Goal: Information Seeking & Learning: Find contact information

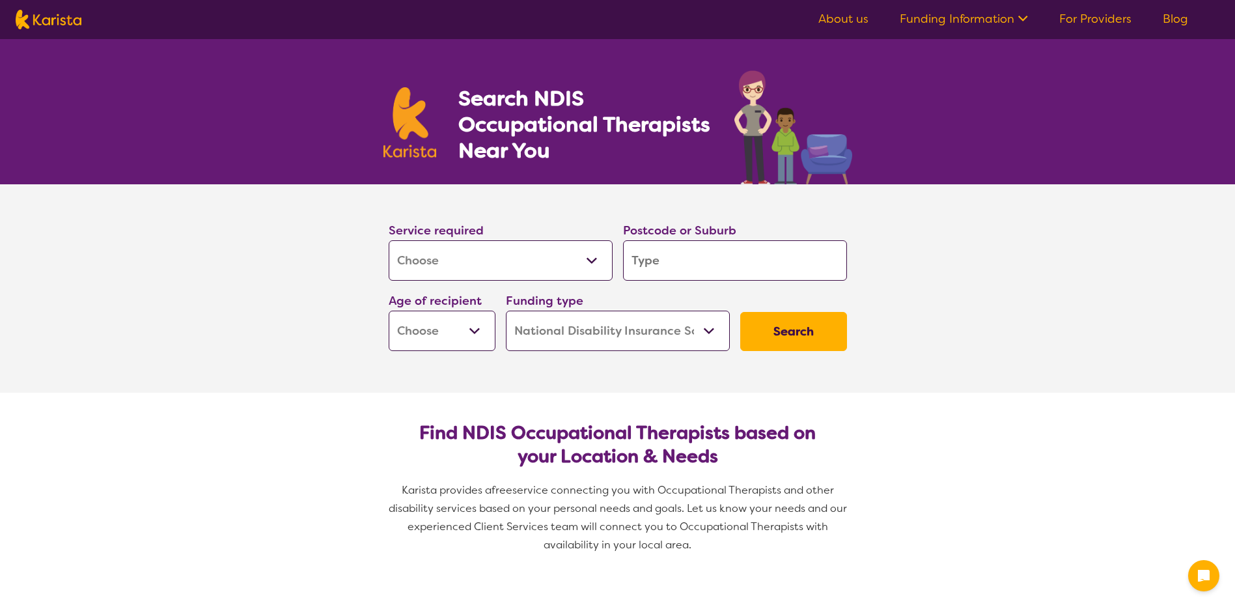
select select "[MEDICAL_DATA]"
select select "NDIS"
select select "[MEDICAL_DATA]"
select select "NDIS"
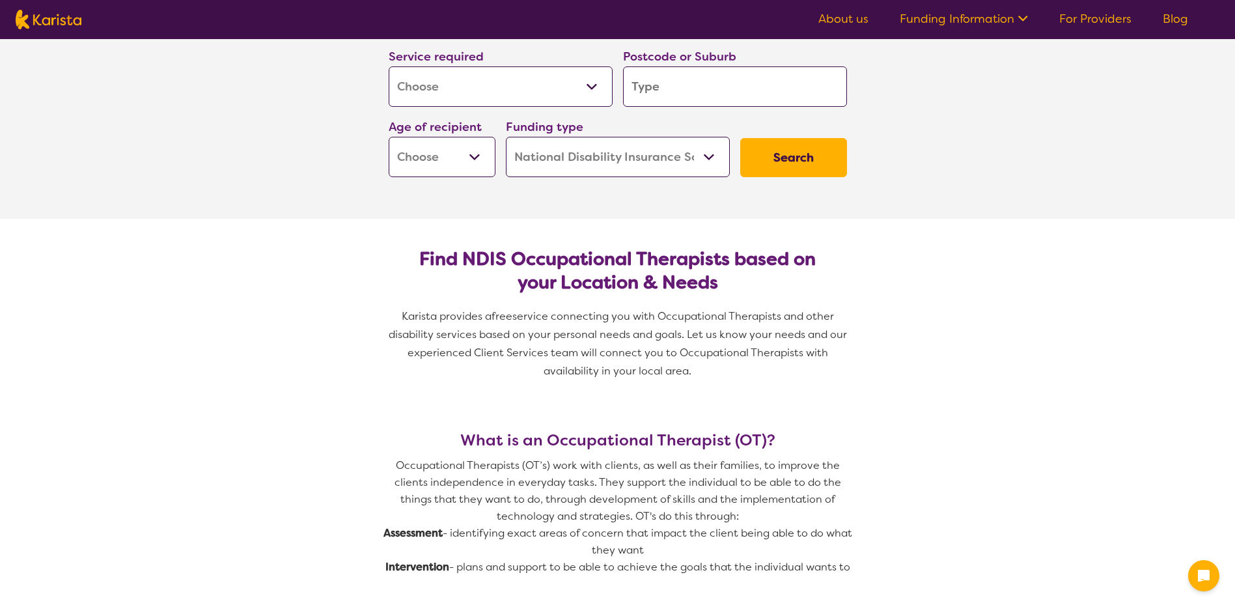
type input "2"
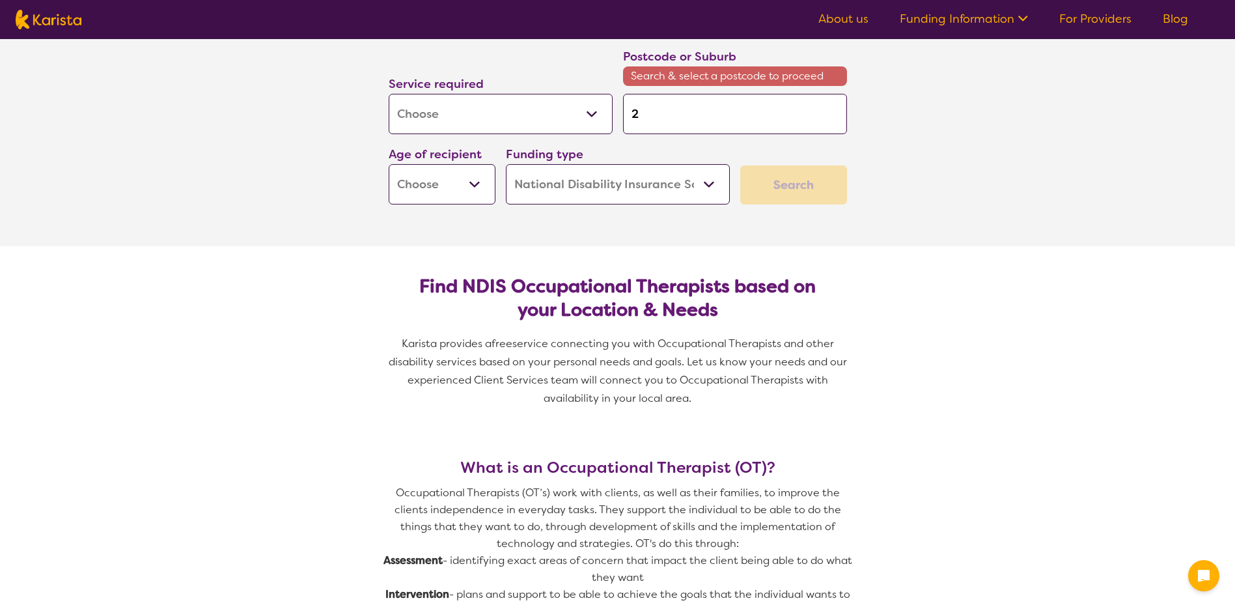
type input "29"
type input "291"
type input "2912"
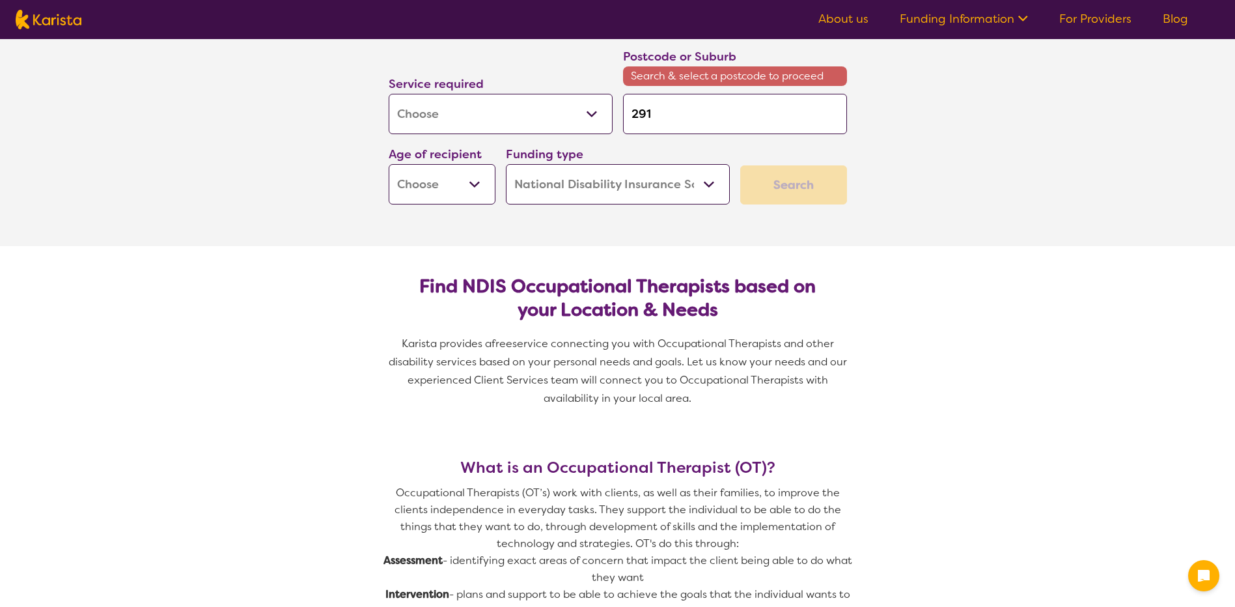
type input "2912"
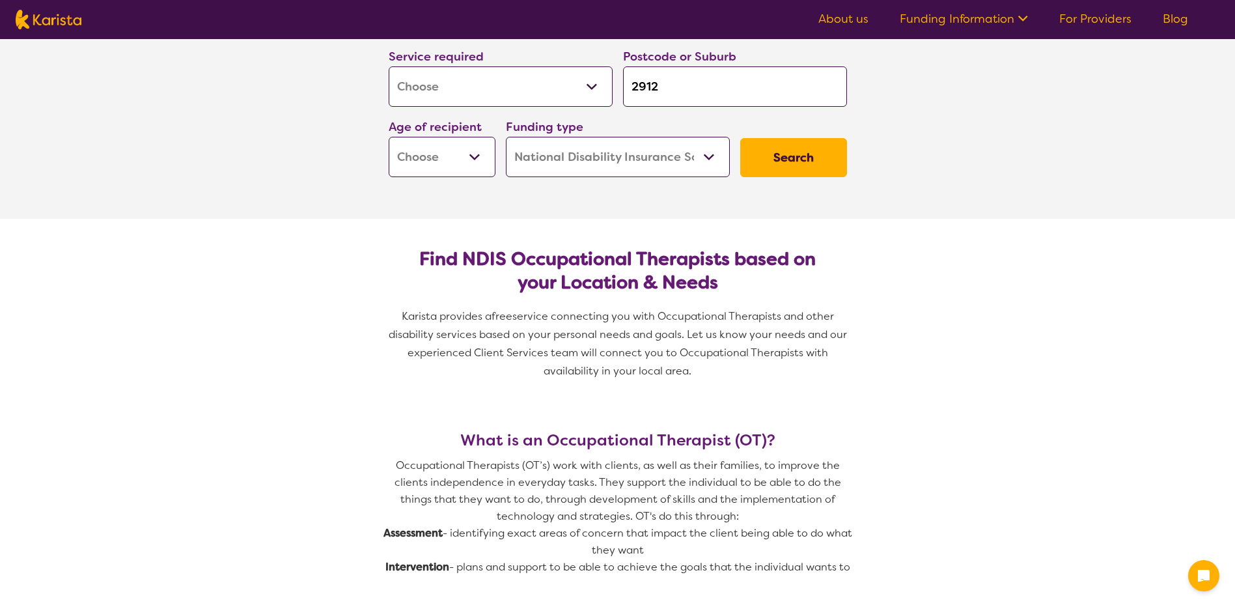
type input "2912"
click at [558, 90] on select "Allied Health Assistant Assessment ([MEDICAL_DATA] or [MEDICAL_DATA]) Behaviour…" at bounding box center [501, 86] width 224 height 40
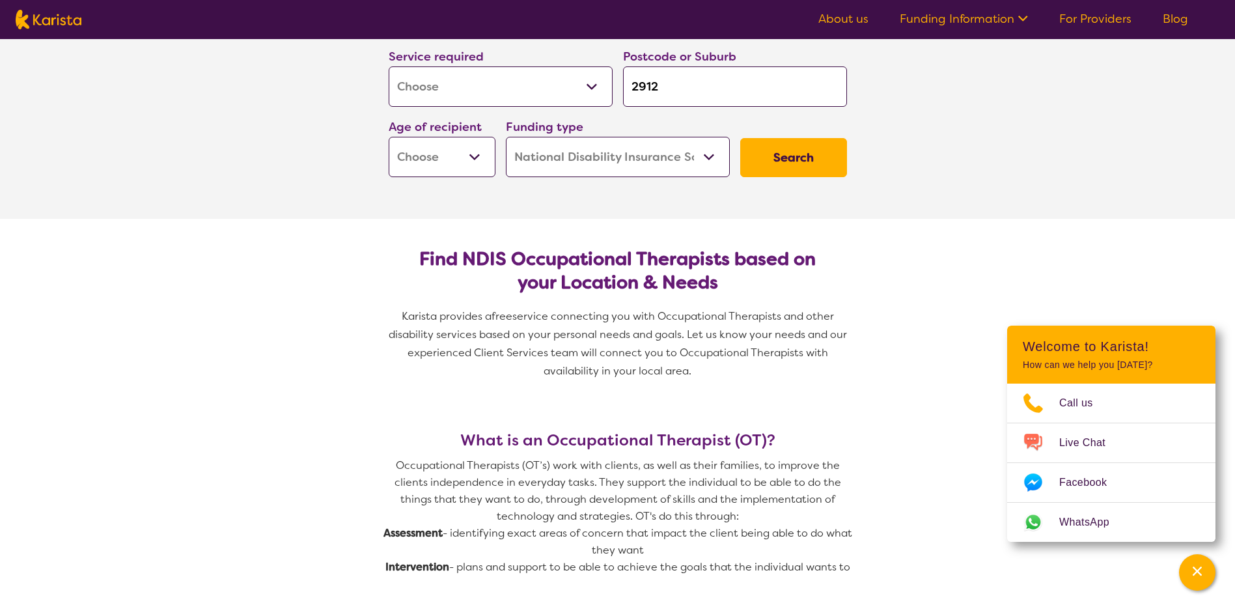
click at [389, 66] on select "Allied Health Assistant Assessment ([MEDICAL_DATA] or [MEDICAL_DATA]) Behaviour…" at bounding box center [501, 86] width 224 height 40
click at [462, 160] on select "Early Childhood - 0 to 9 Child - 10 to 11 Adolescent - 12 to 17 Adult - 18 to 6…" at bounding box center [442, 157] width 107 height 40
select select "AD"
click at [389, 137] on select "Early Childhood - 0 to 9 Child - 10 to 11 Adolescent - 12 to 17 Adult - 18 to 6…" at bounding box center [442, 157] width 107 height 40
select select "AD"
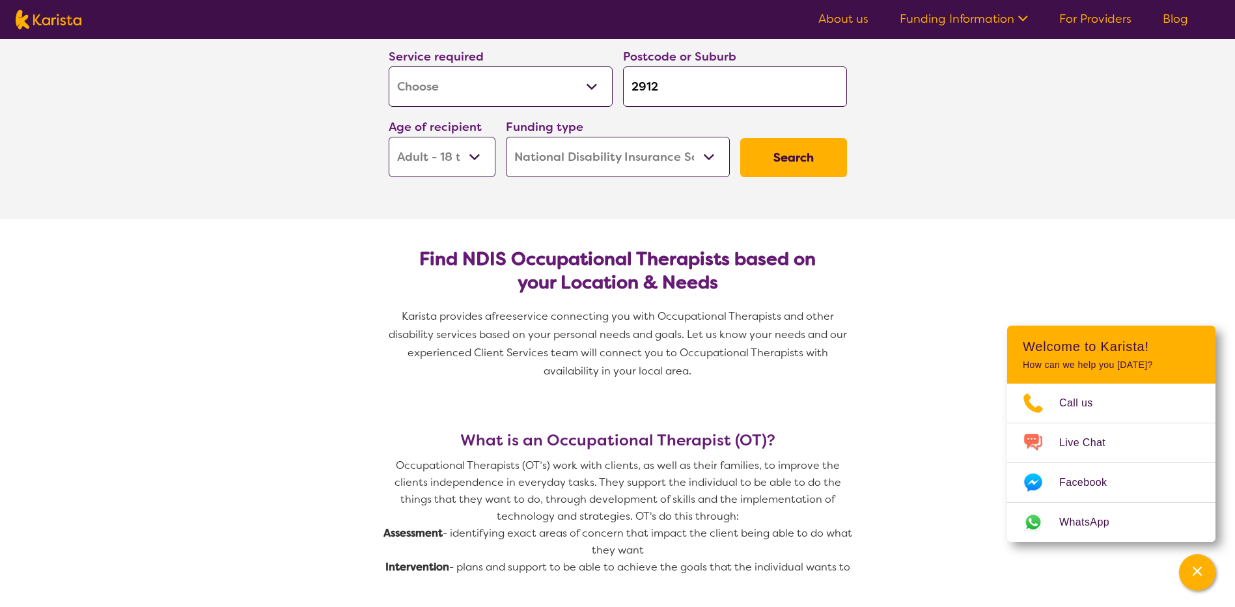
click at [833, 161] on button "Search" at bounding box center [793, 157] width 107 height 39
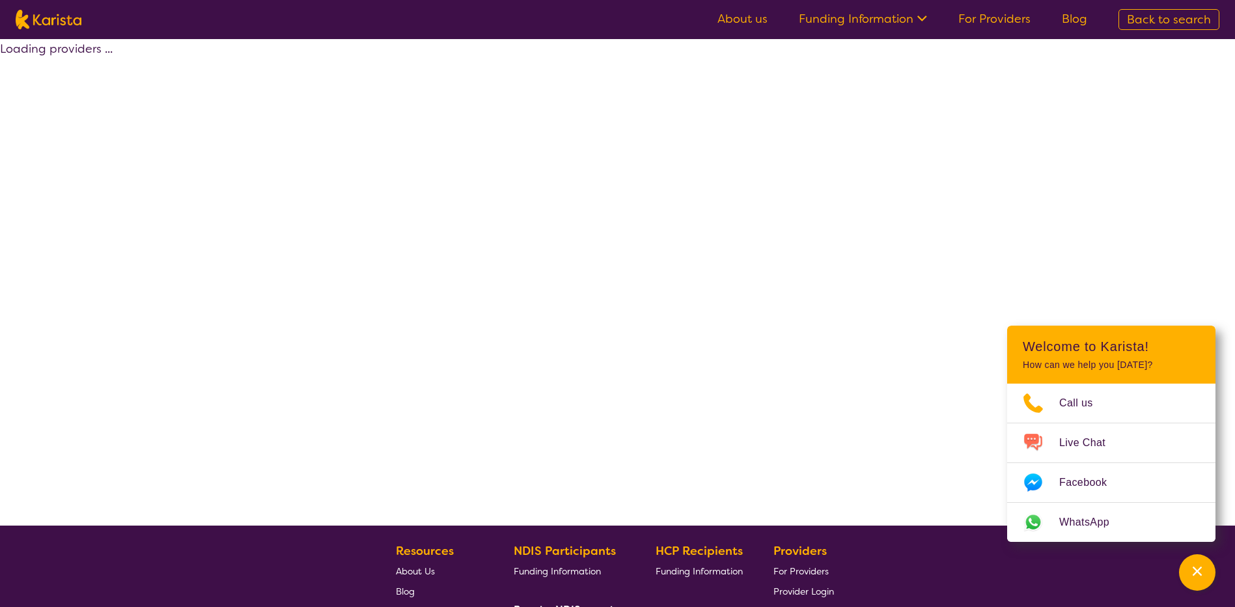
select select "by_score"
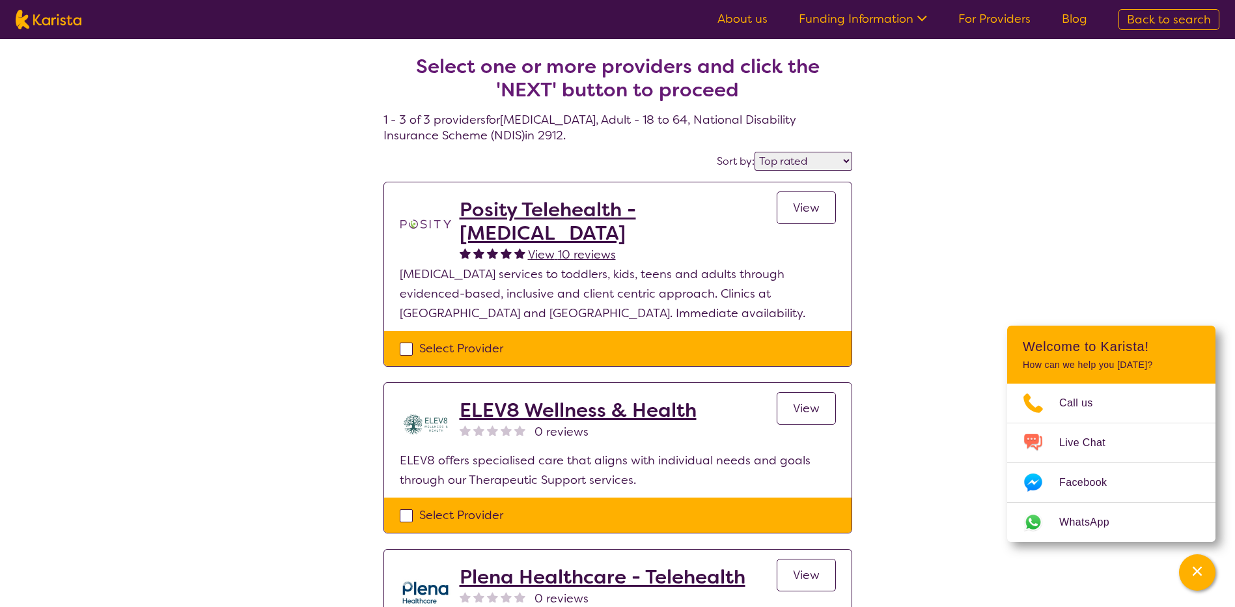
scroll to position [174, 0]
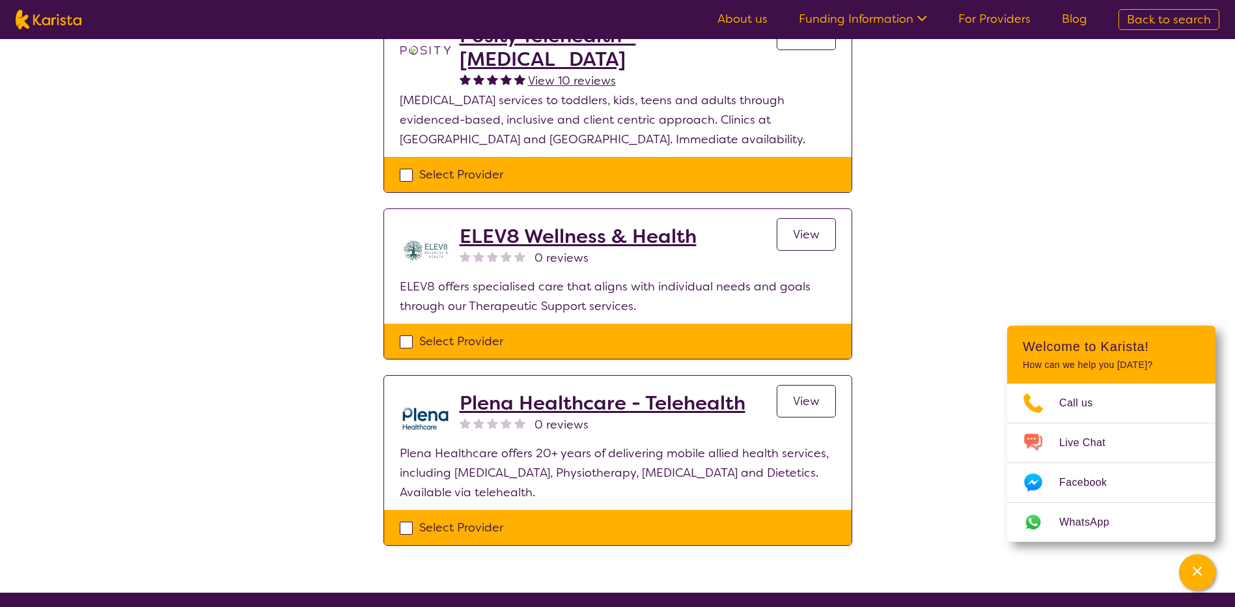
click at [615, 415] on h2 "Plena Healthcare - Telehealth" at bounding box center [603, 402] width 286 height 23
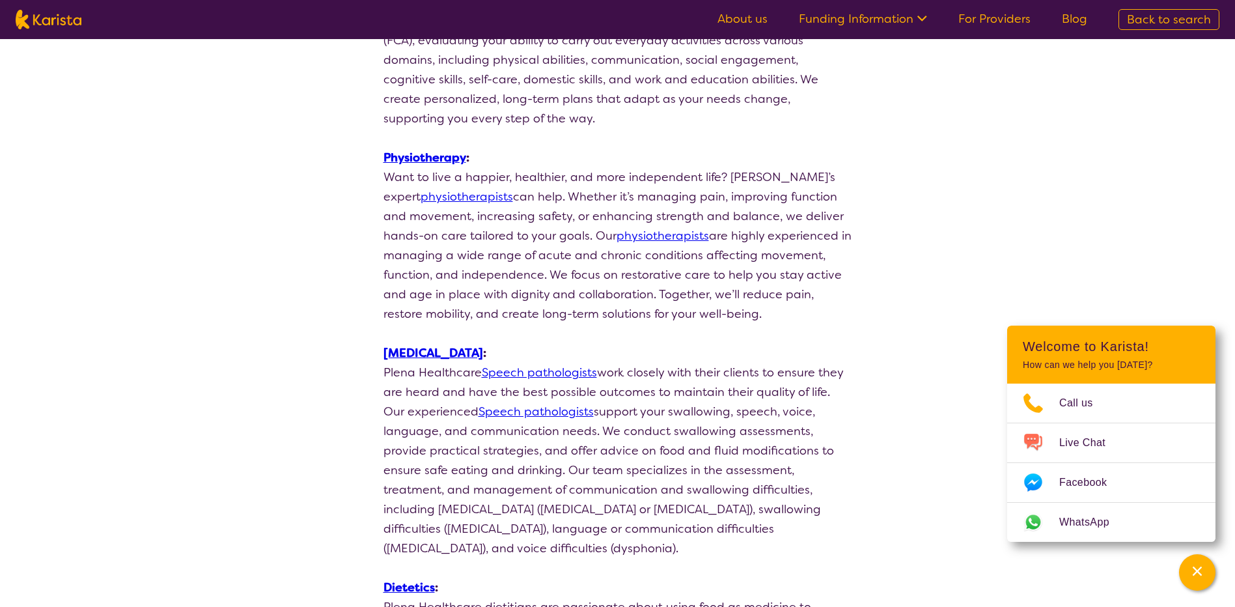
scroll to position [695, 0]
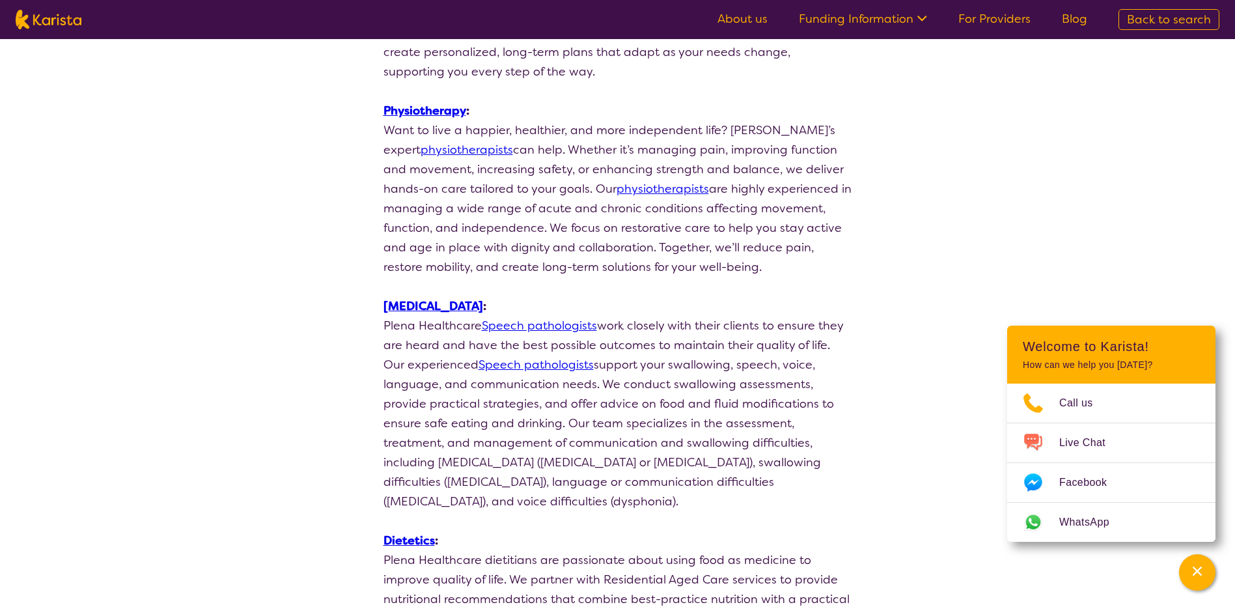
scroll to position [174, 0]
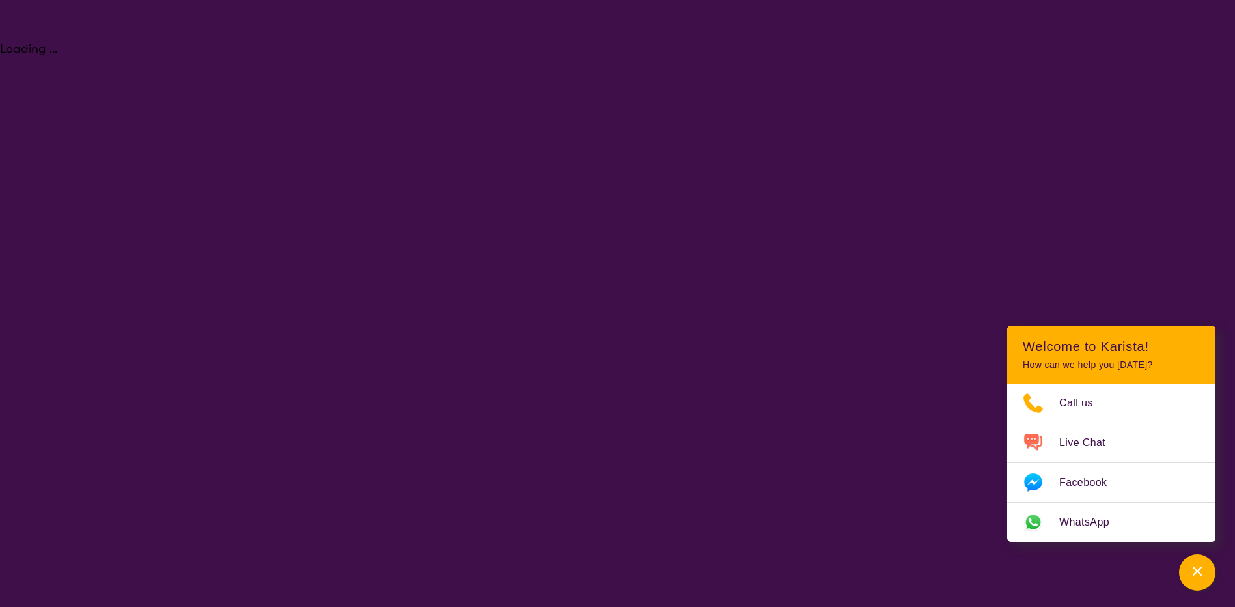
select select "[MEDICAL_DATA]"
select select "AD"
select select "NDIS"
select select "[MEDICAL_DATA]"
select select "AD"
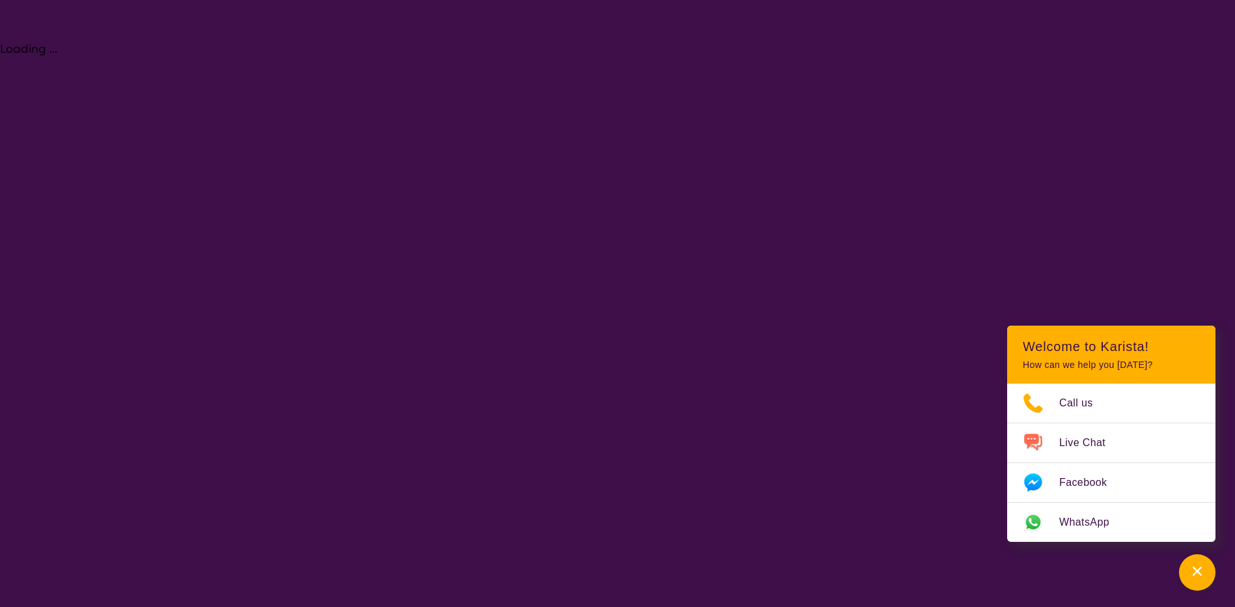
select select "NDIS"
